Goal: Task Accomplishment & Management: Manage account settings

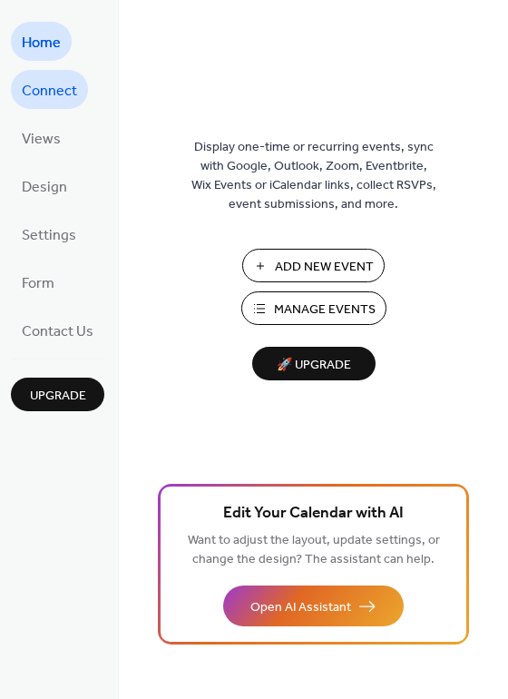
click at [60, 89] on span "Connect" at bounding box center [49, 91] width 55 height 28
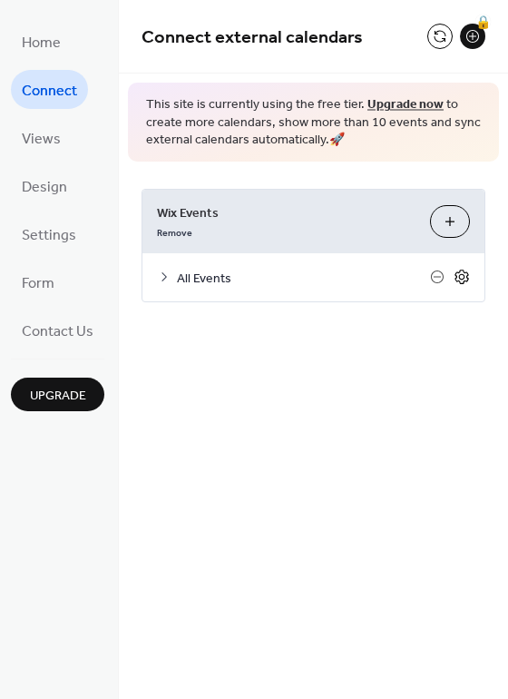
click at [467, 276] on icon at bounding box center [462, 277] width 16 height 16
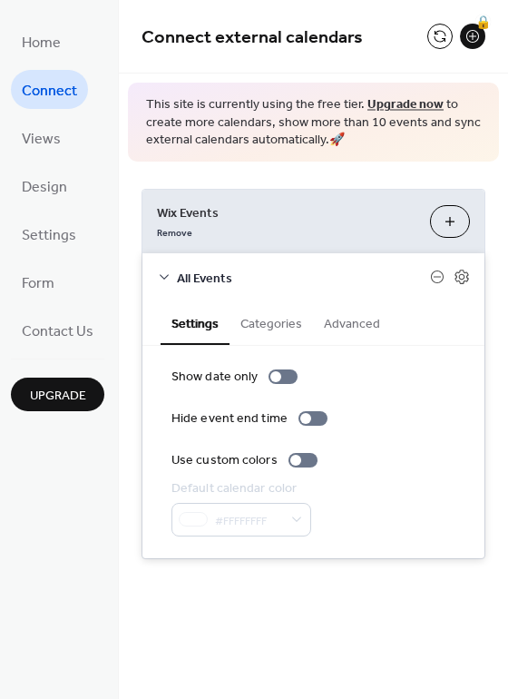
click at [276, 324] on button "Categories" at bounding box center [272, 322] width 84 height 42
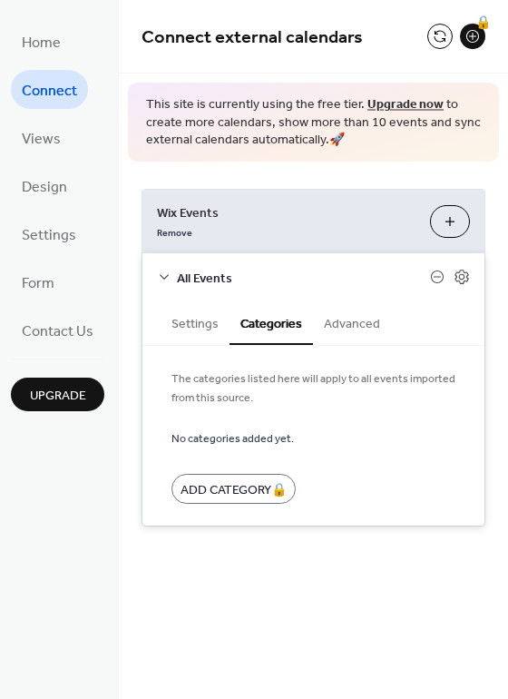
click at [358, 324] on button "Advanced" at bounding box center [352, 322] width 78 height 42
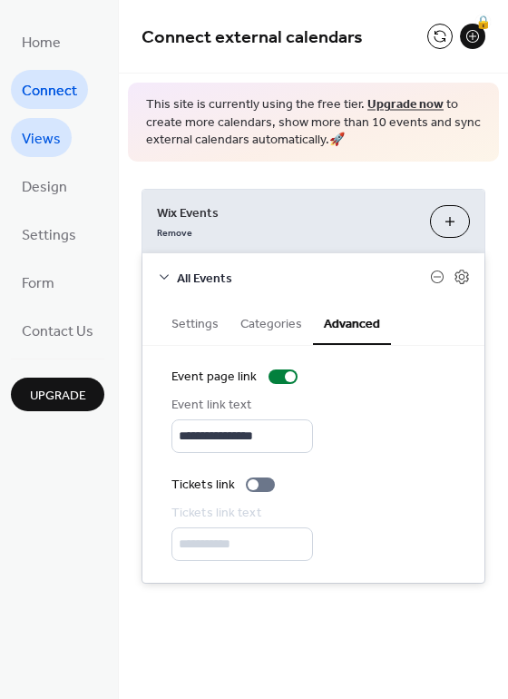
click at [53, 130] on span "Views" at bounding box center [41, 139] width 39 height 28
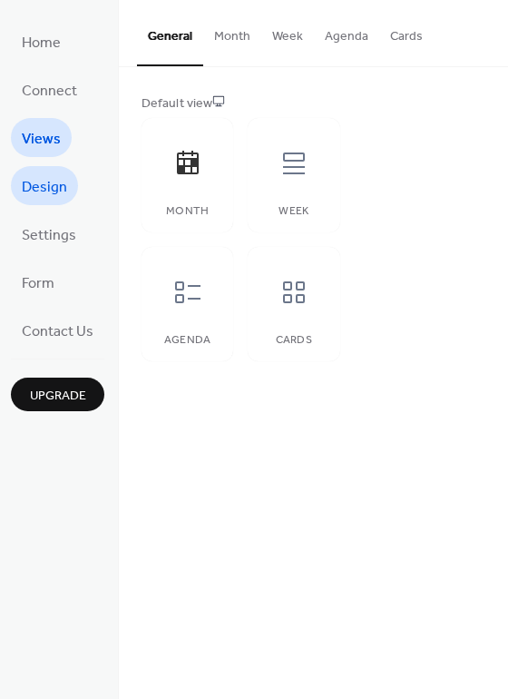
click at [50, 191] on span "Design" at bounding box center [44, 187] width 45 height 28
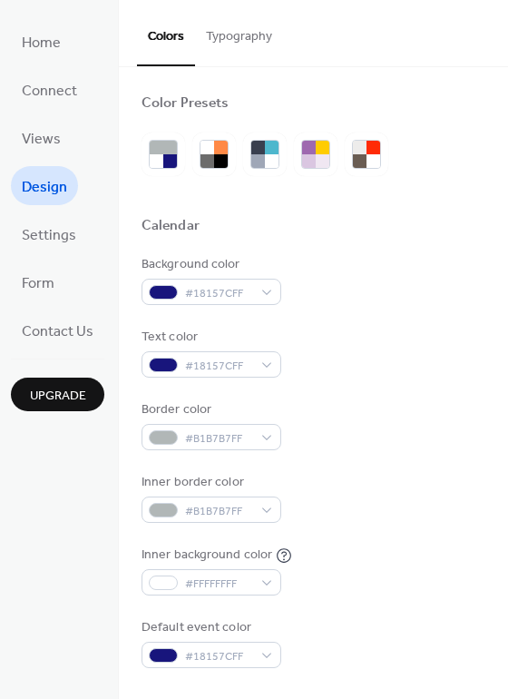
click at [50, 229] on span "Settings" at bounding box center [49, 236] width 54 height 28
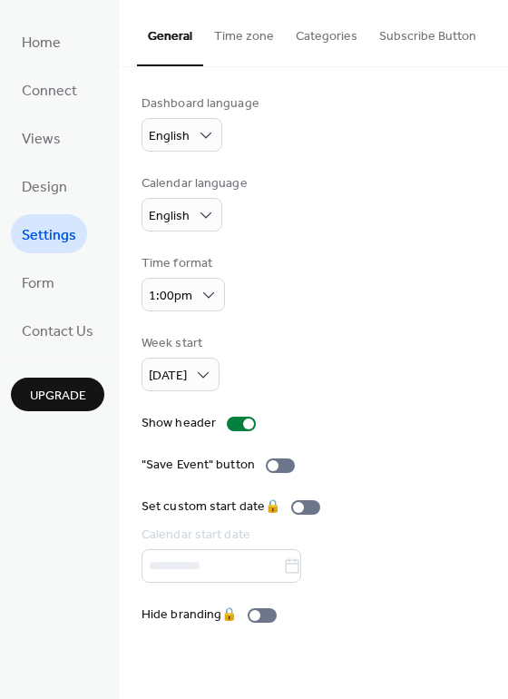
click at [350, 35] on button "Categories" at bounding box center [327, 32] width 84 height 64
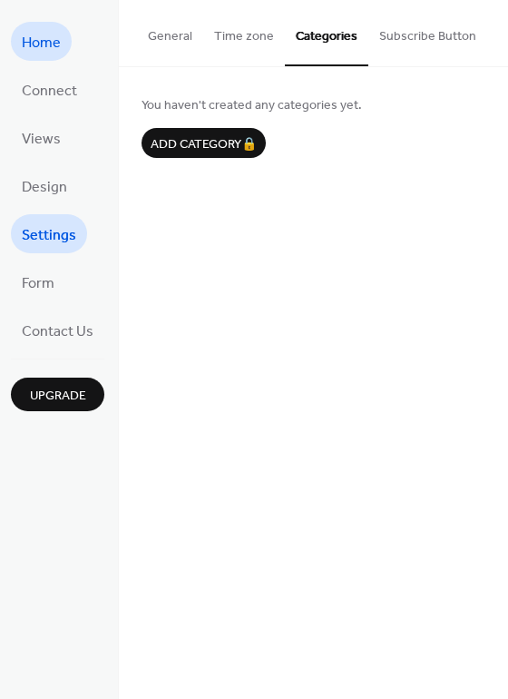
click at [48, 34] on span "Home" at bounding box center [41, 43] width 39 height 28
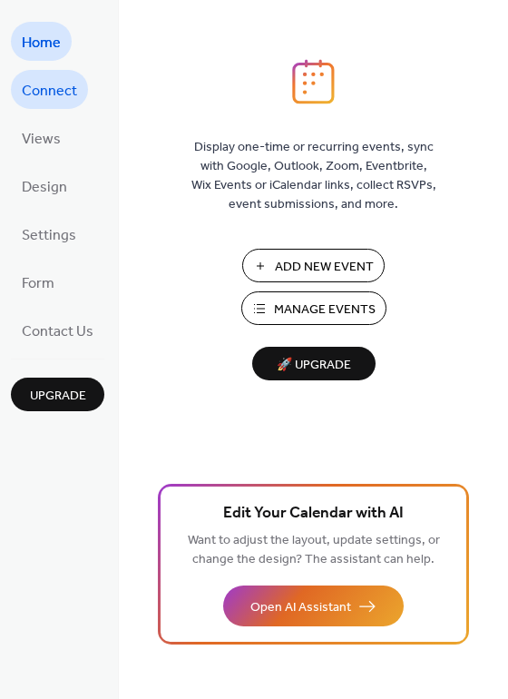
click at [70, 87] on span "Connect" at bounding box center [49, 91] width 55 height 28
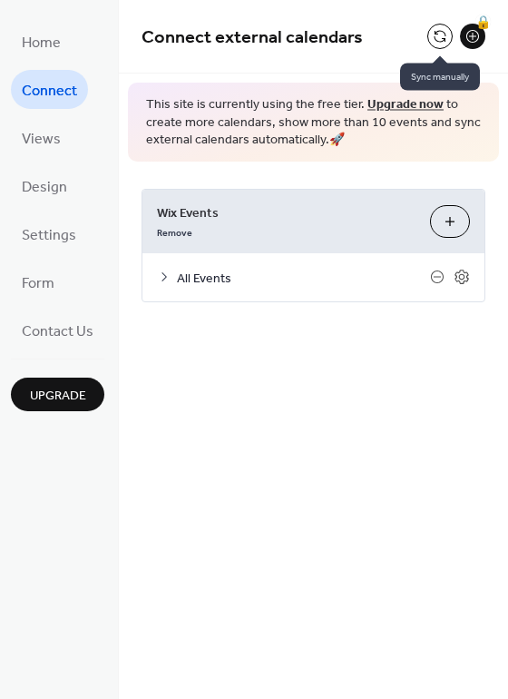
click at [437, 34] on button at bounding box center [440, 36] width 25 height 25
click at [198, 278] on span "All Events" at bounding box center [303, 278] width 253 height 19
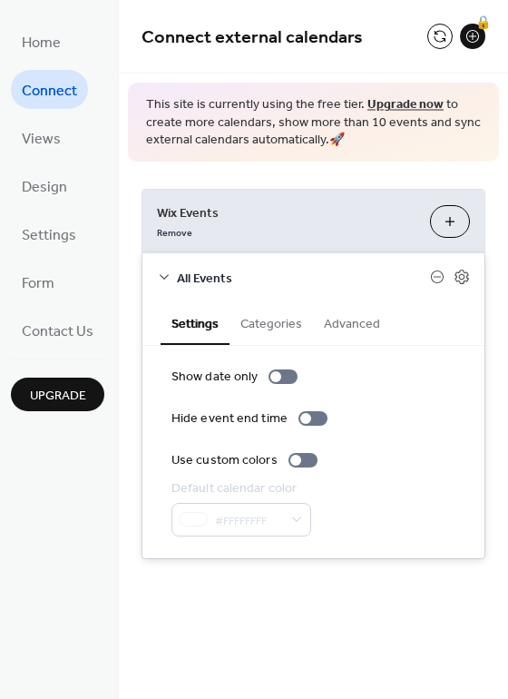
click at [198, 278] on span "All Events" at bounding box center [303, 278] width 253 height 19
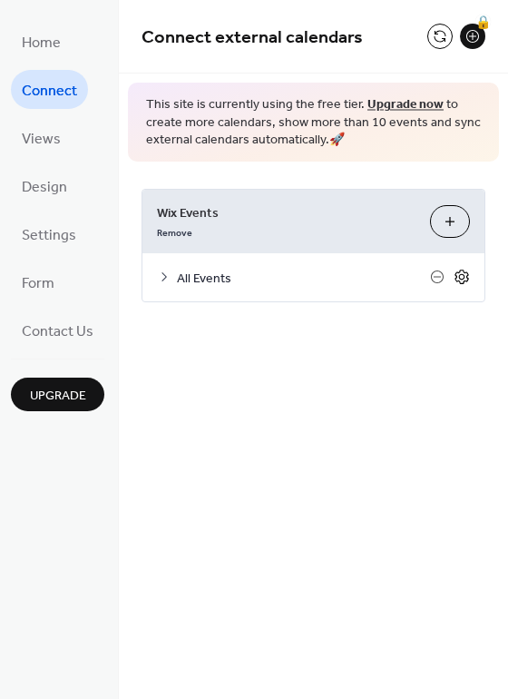
click at [464, 276] on icon at bounding box center [462, 277] width 6 height 6
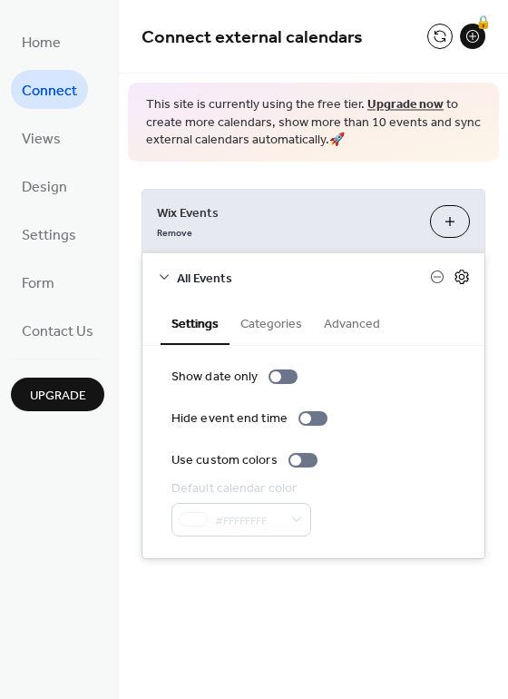
click at [464, 276] on icon at bounding box center [462, 277] width 6 height 6
